Goal: Transaction & Acquisition: Obtain resource

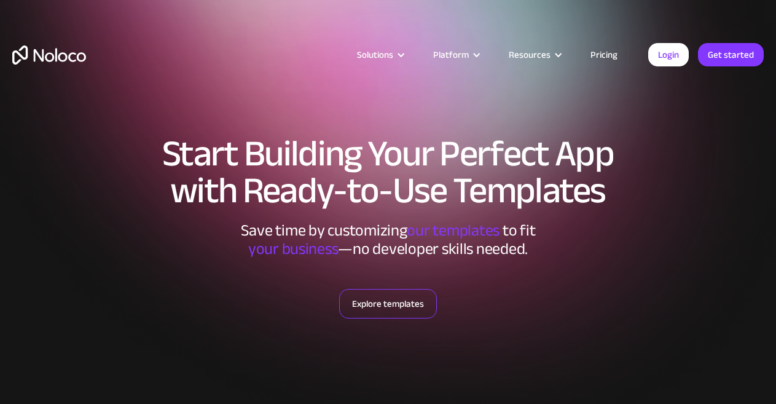
click at [392, 293] on link "Explore templates" at bounding box center [388, 303] width 98 height 29
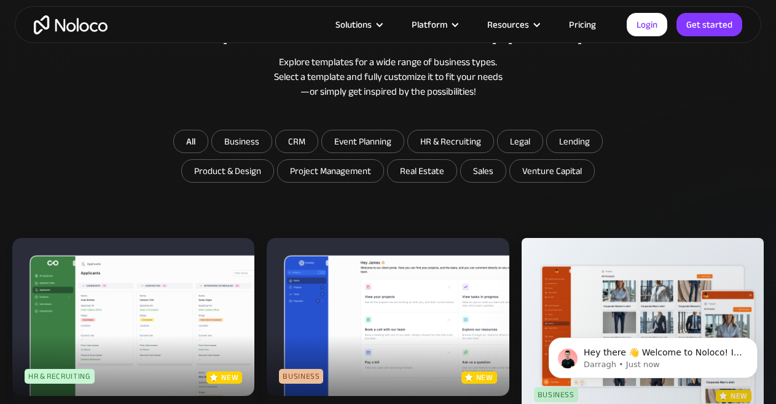
click at [325, 324] on img at bounding box center [388, 316] width 242 height 157
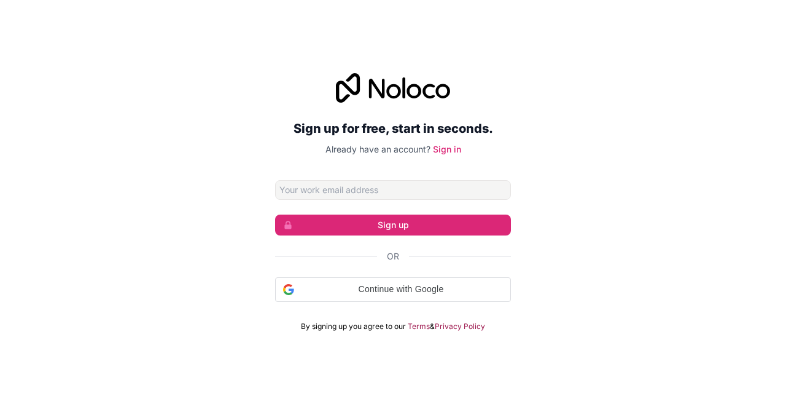
click at [373, 192] on input "Email address" at bounding box center [393, 190] width 236 height 20
